Goal: Information Seeking & Learning: Learn about a topic

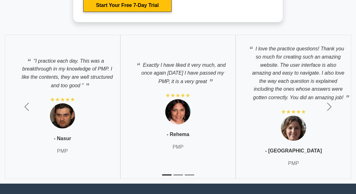
scroll to position [2309, 0]
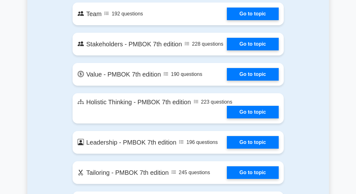
scroll to position [1692, 0]
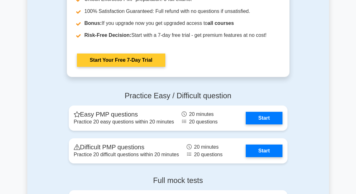
click at [148, 67] on link "Start Your Free 7-Day Trial" at bounding box center [121, 59] width 88 height 13
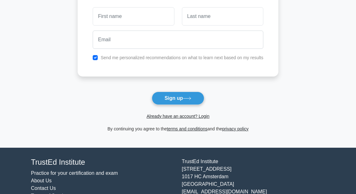
scroll to position [60, 0]
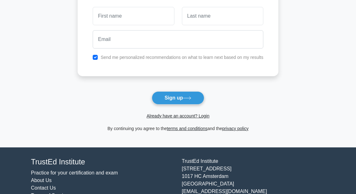
click at [118, 174] on link "Practice for your certification and exam" at bounding box center [74, 172] width 87 height 5
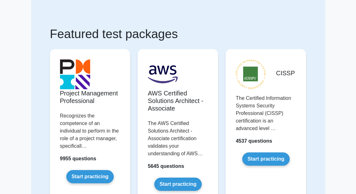
scroll to position [24, 0]
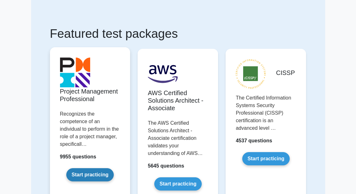
click at [94, 181] on link "Start practicing" at bounding box center [90, 174] width 48 height 13
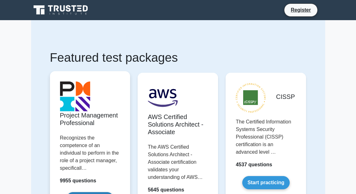
scroll to position [46, 0]
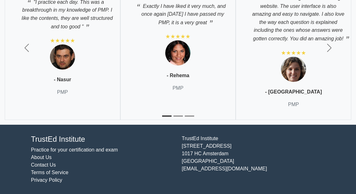
scroll to position [2325, 0]
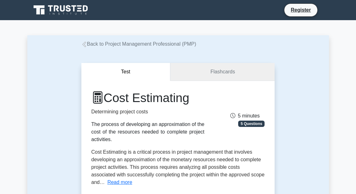
click at [234, 74] on link "Flashcards" at bounding box center [223, 72] width 104 height 18
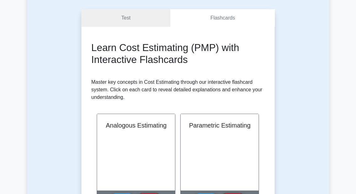
scroll to position [22, 0]
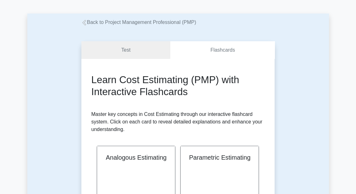
click at [134, 56] on link "Test" at bounding box center [125, 50] width 89 height 18
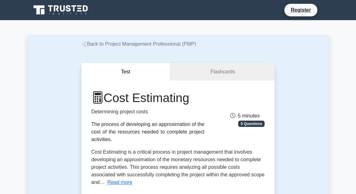
click at [93, 43] on link "Back to Project Management Professional (PMP)" at bounding box center [138, 43] width 115 height 5
